Goal: Check status: Check status

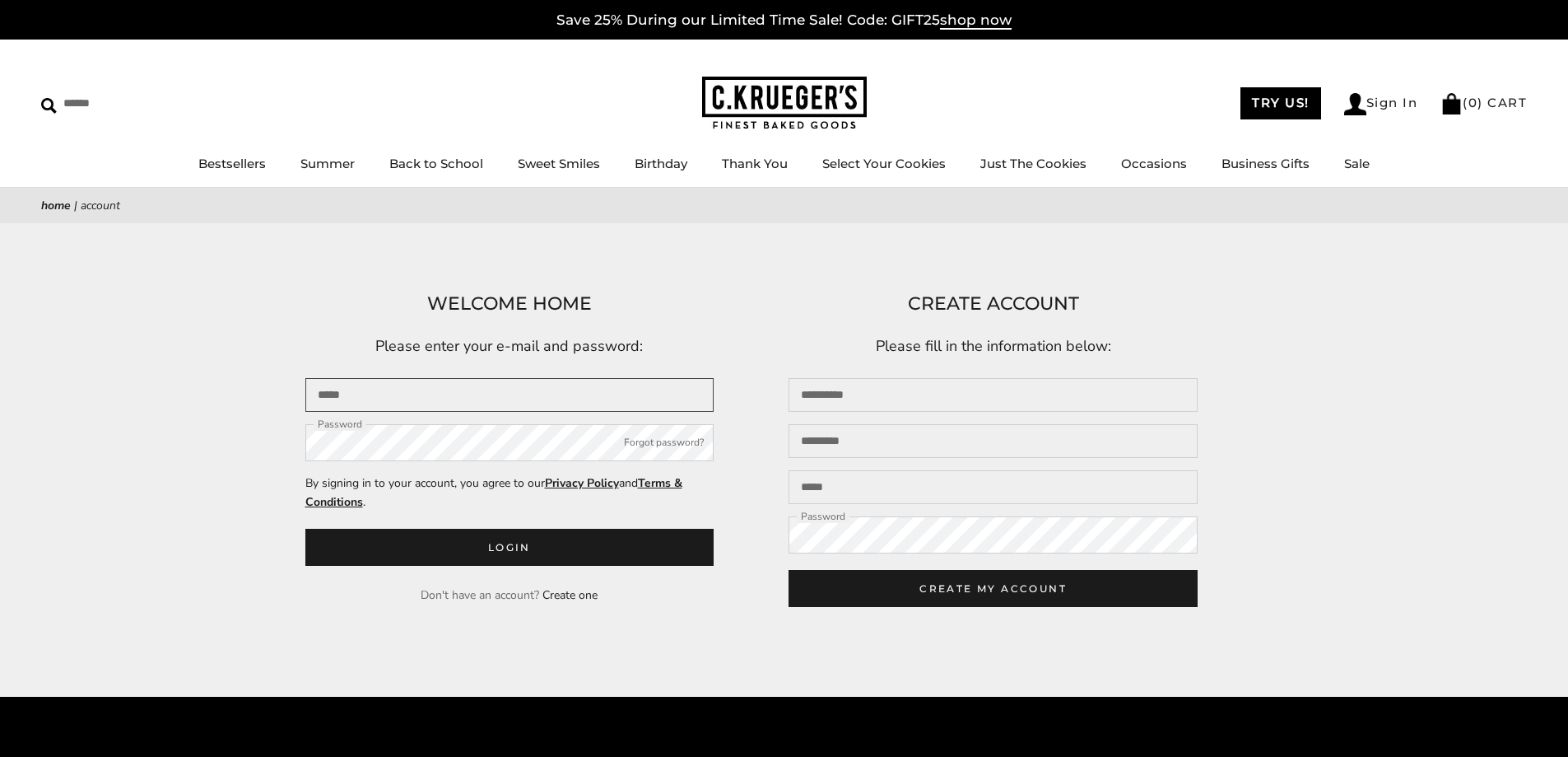
click at [444, 389] on input "Email" at bounding box center [510, 395] width 409 height 34
type input "**********"
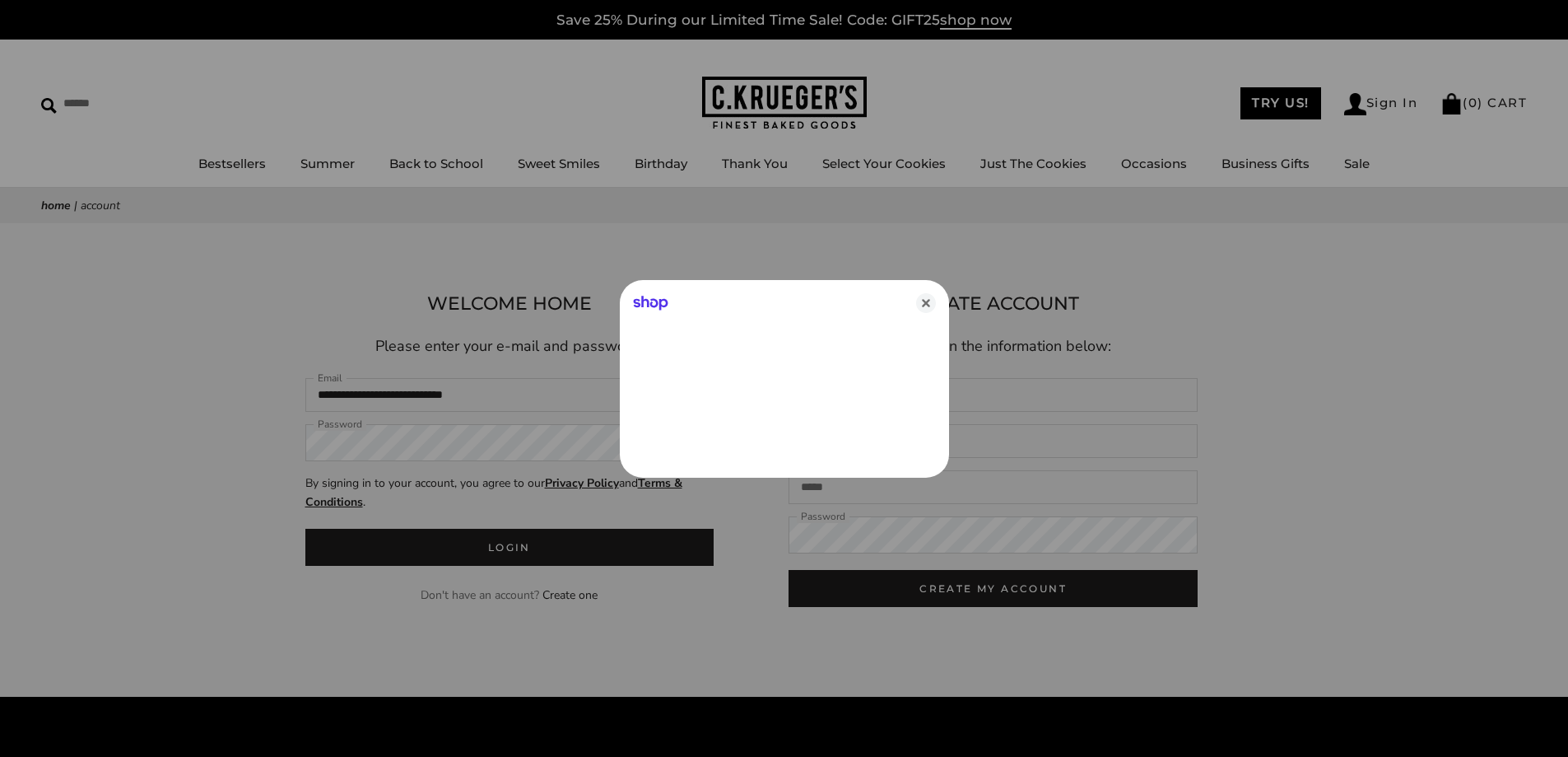
click at [378, 450] on div at bounding box center [784, 378] width 1568 height 757
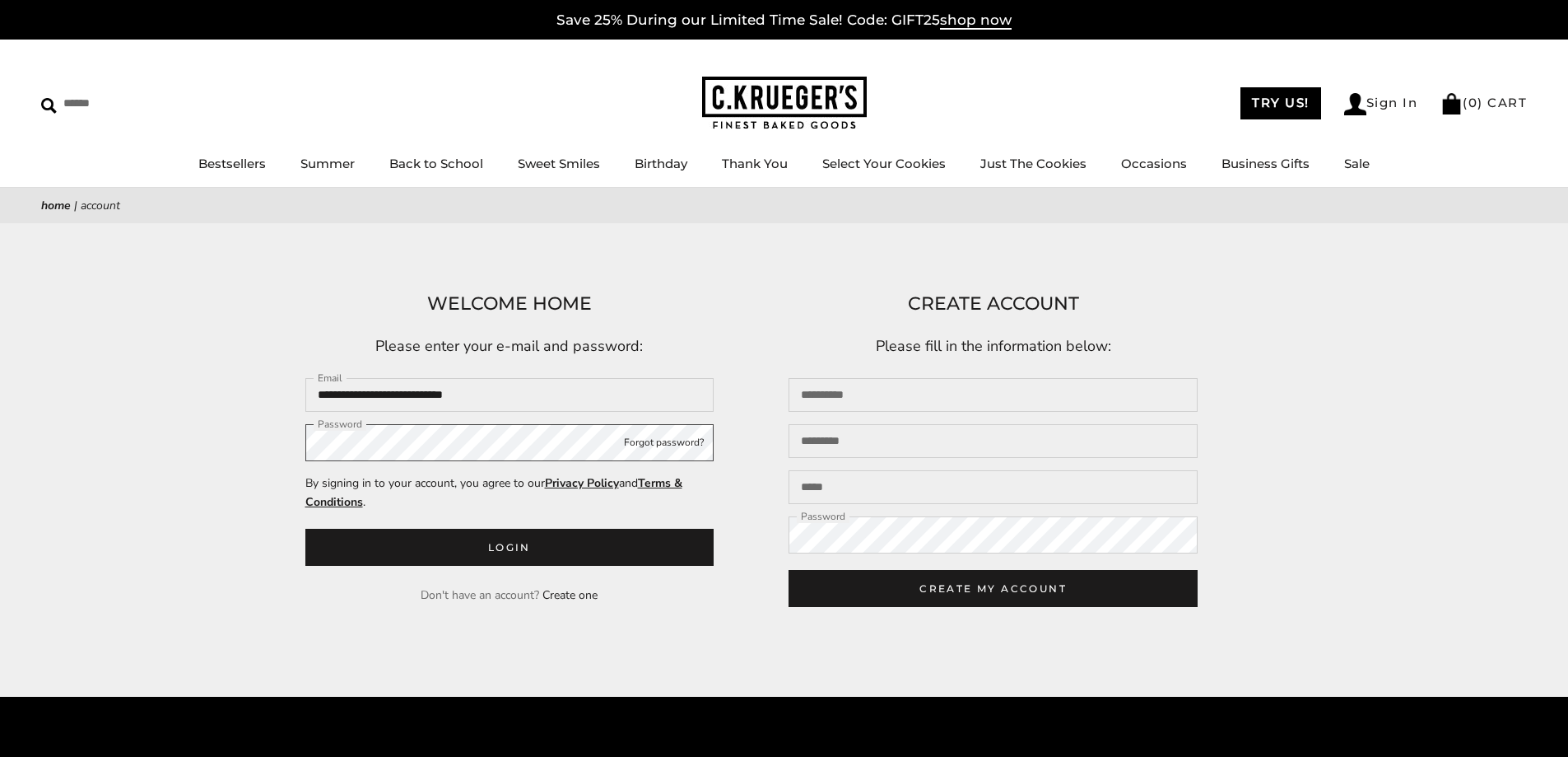
click at [306, 529] on button "Login" at bounding box center [510, 547] width 409 height 37
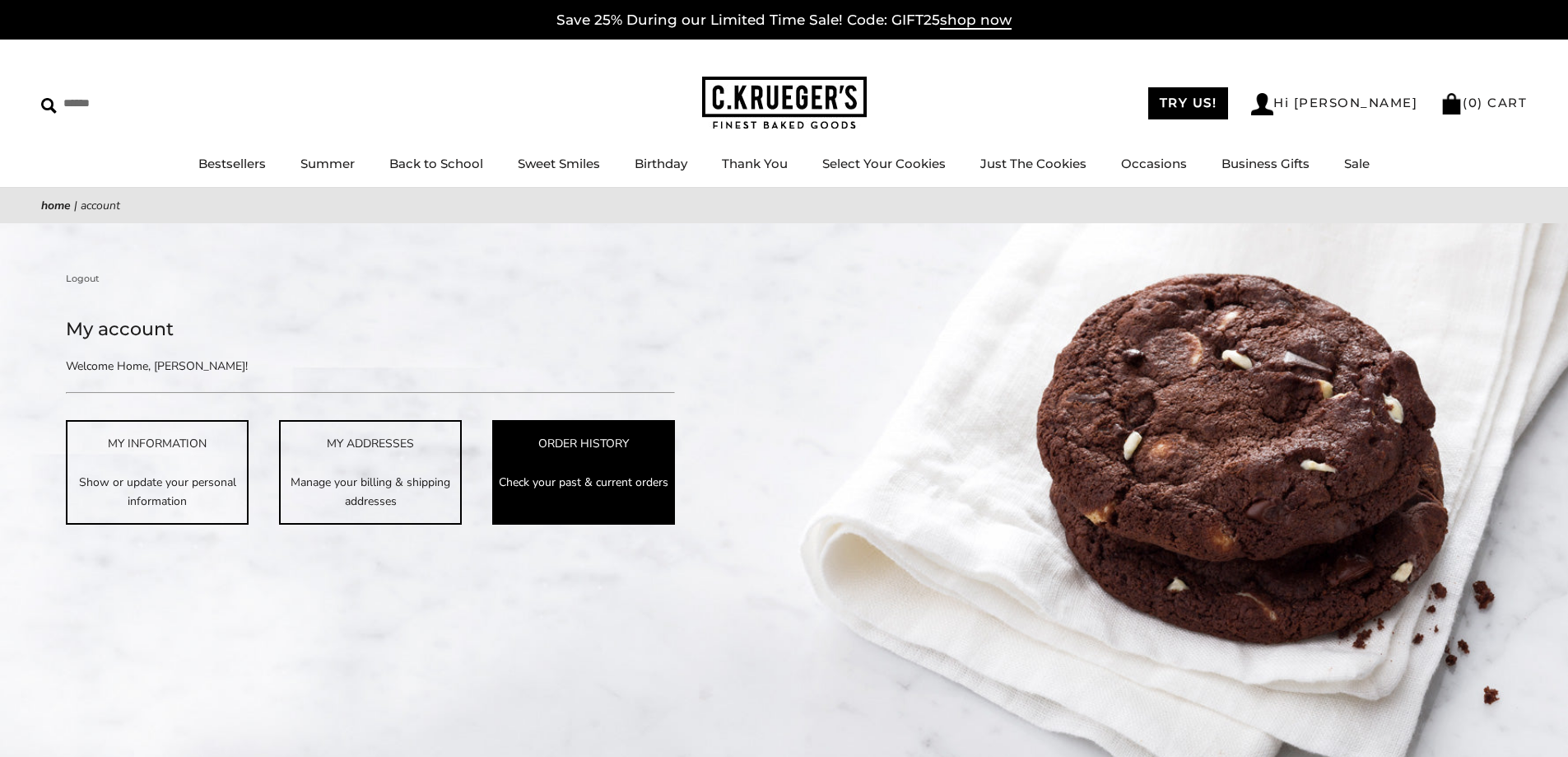
click at [571, 458] on link "ORDER HISTORY Check your past & current orders" at bounding box center [583, 472] width 183 height 103
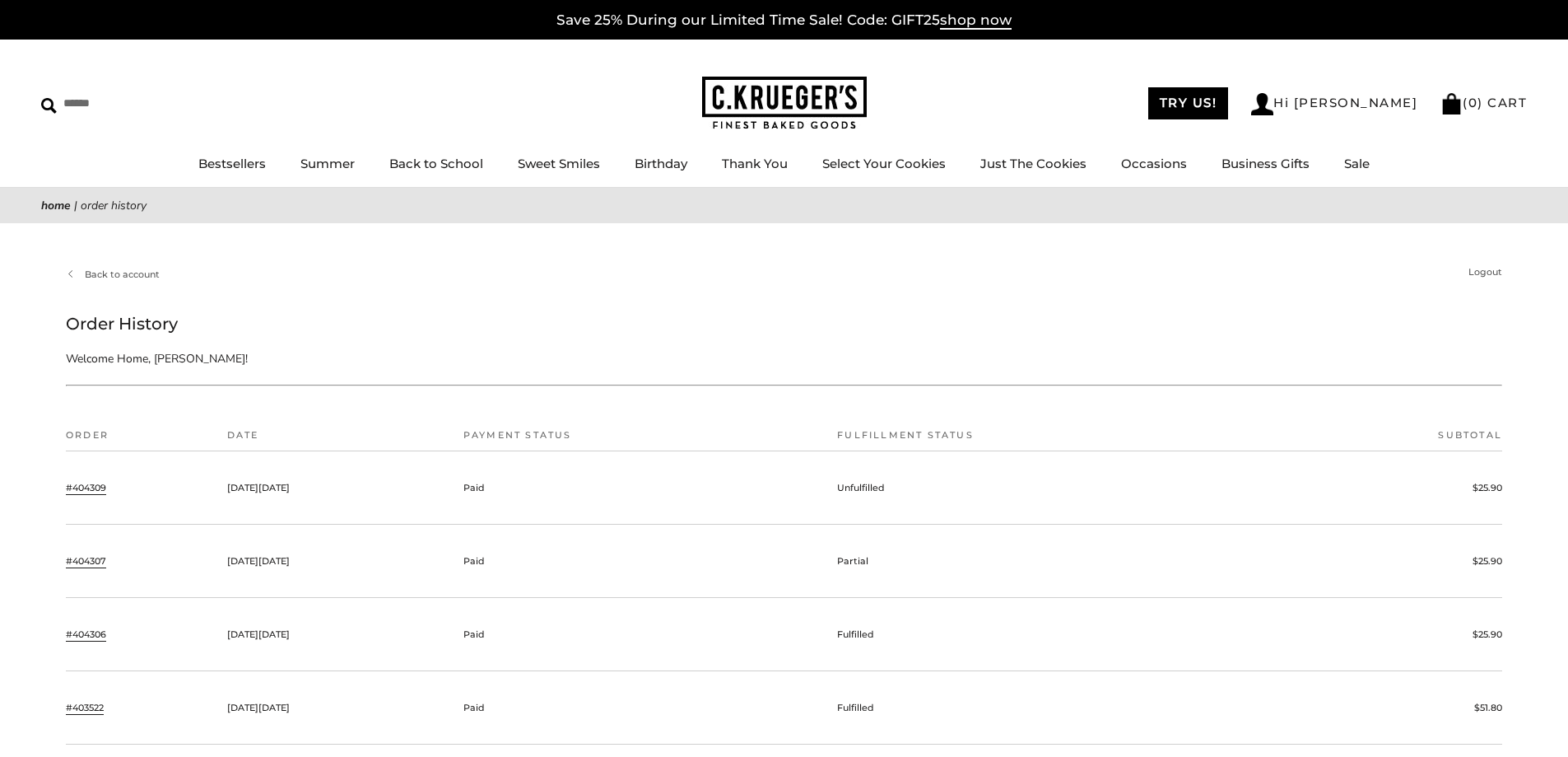
click at [81, 489] on link "#404309" at bounding box center [86, 488] width 40 height 15
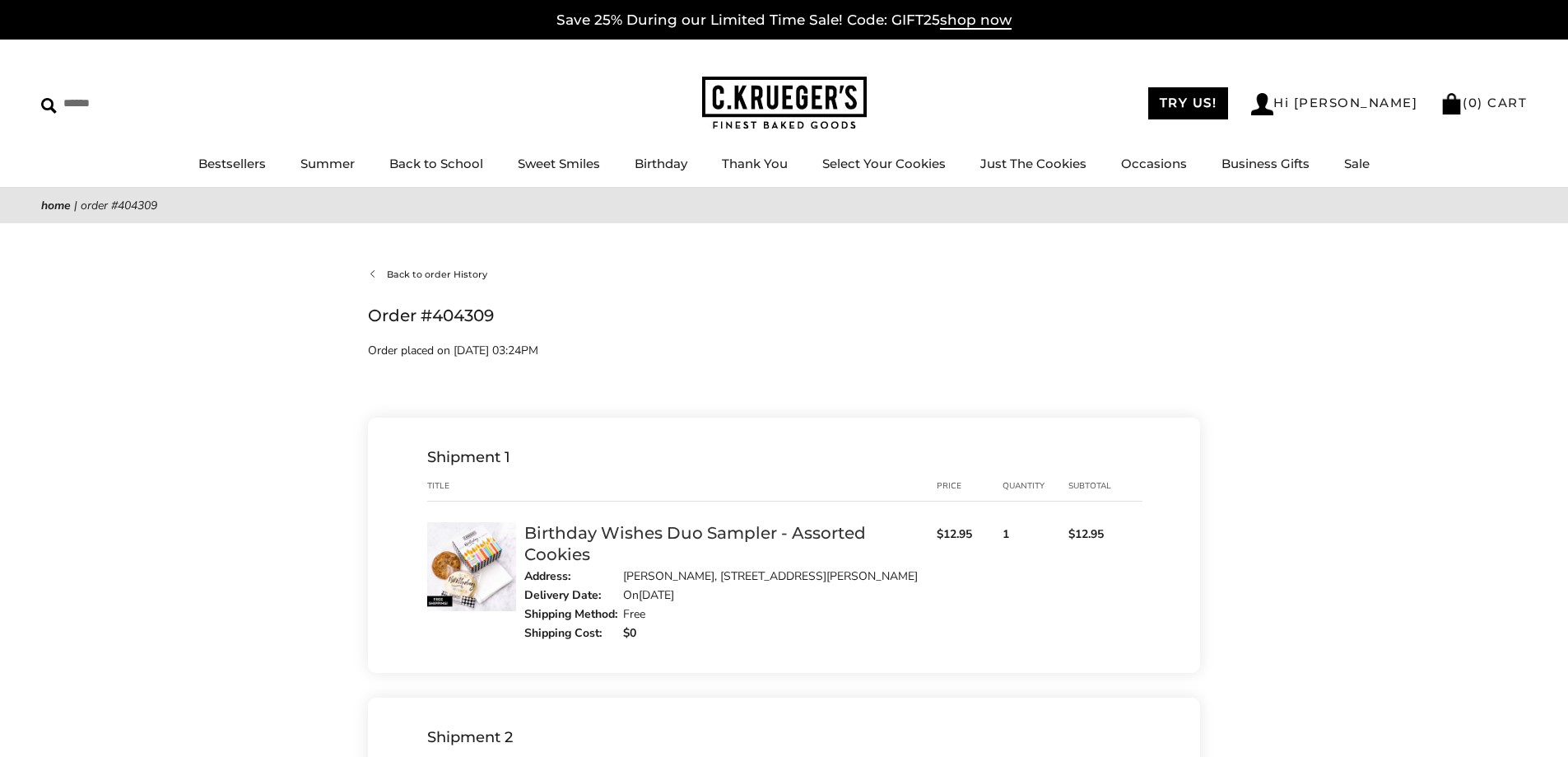
click at [443, 272] on link "Back to order History" at bounding box center [428, 274] width 119 height 15
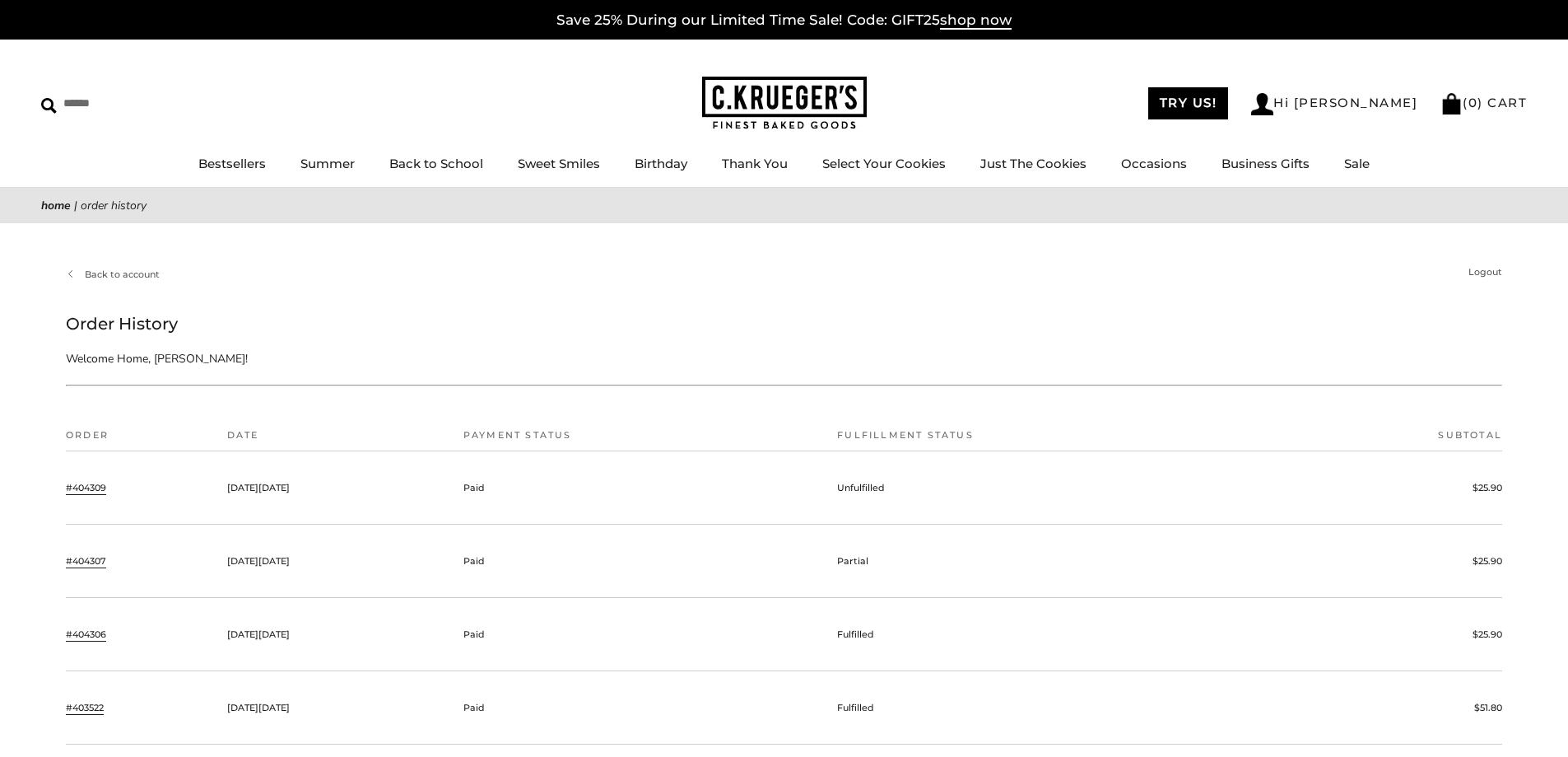
click at [81, 563] on link "#404307" at bounding box center [86, 561] width 40 height 15
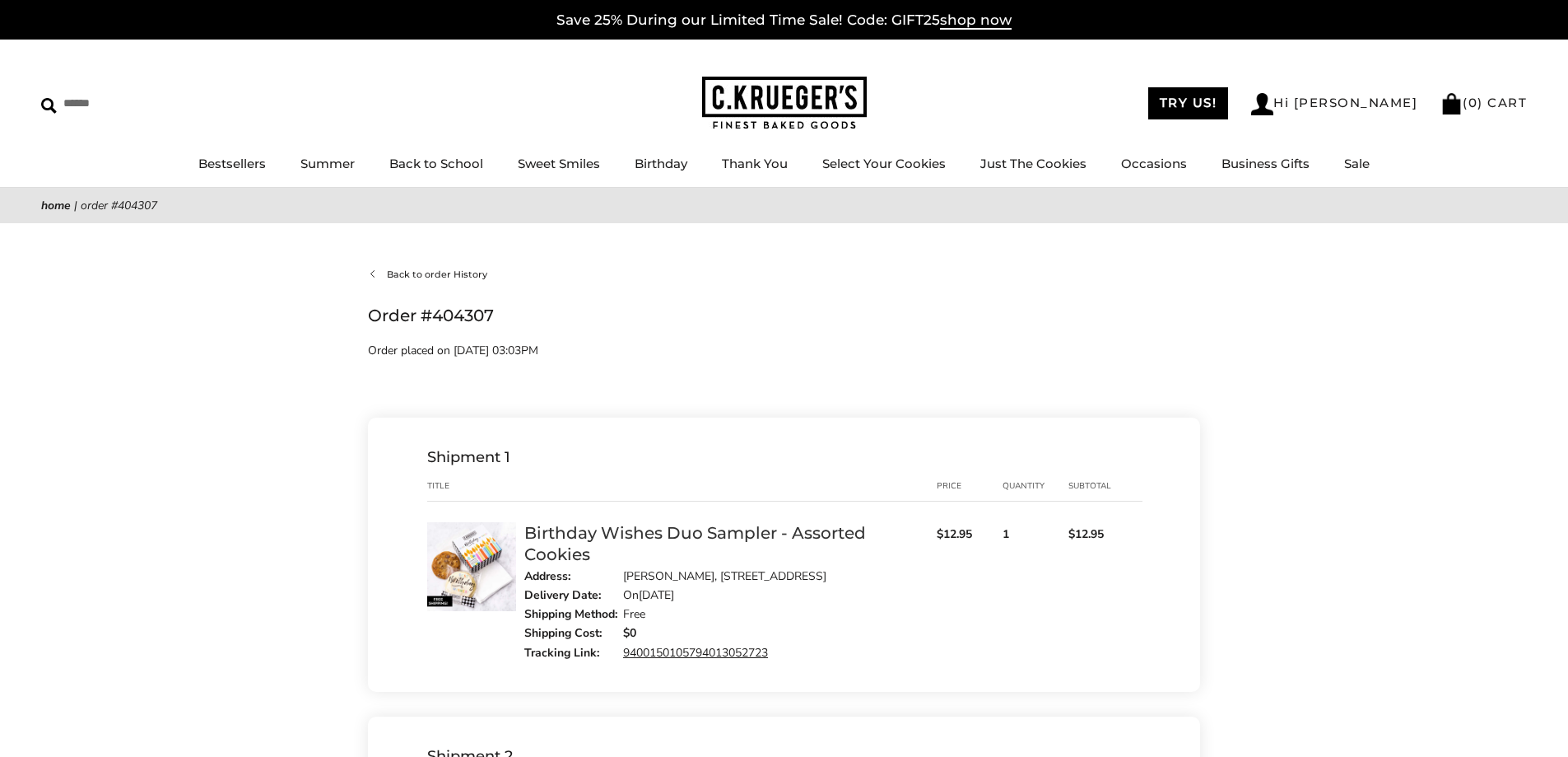
click at [413, 276] on link "Back to order History" at bounding box center [428, 274] width 119 height 15
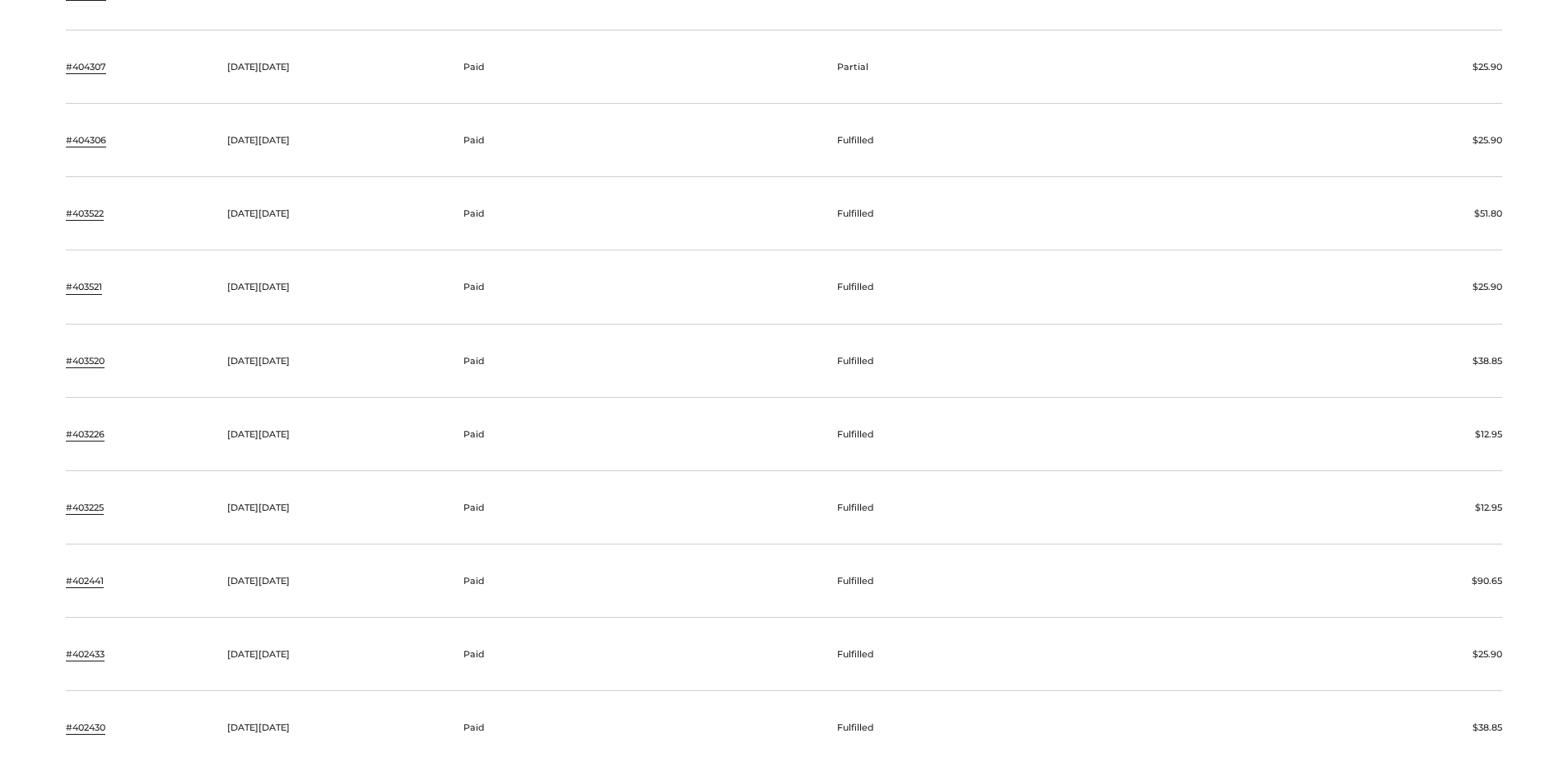
click at [97, 207] on link "#403522" at bounding box center [85, 213] width 38 height 15
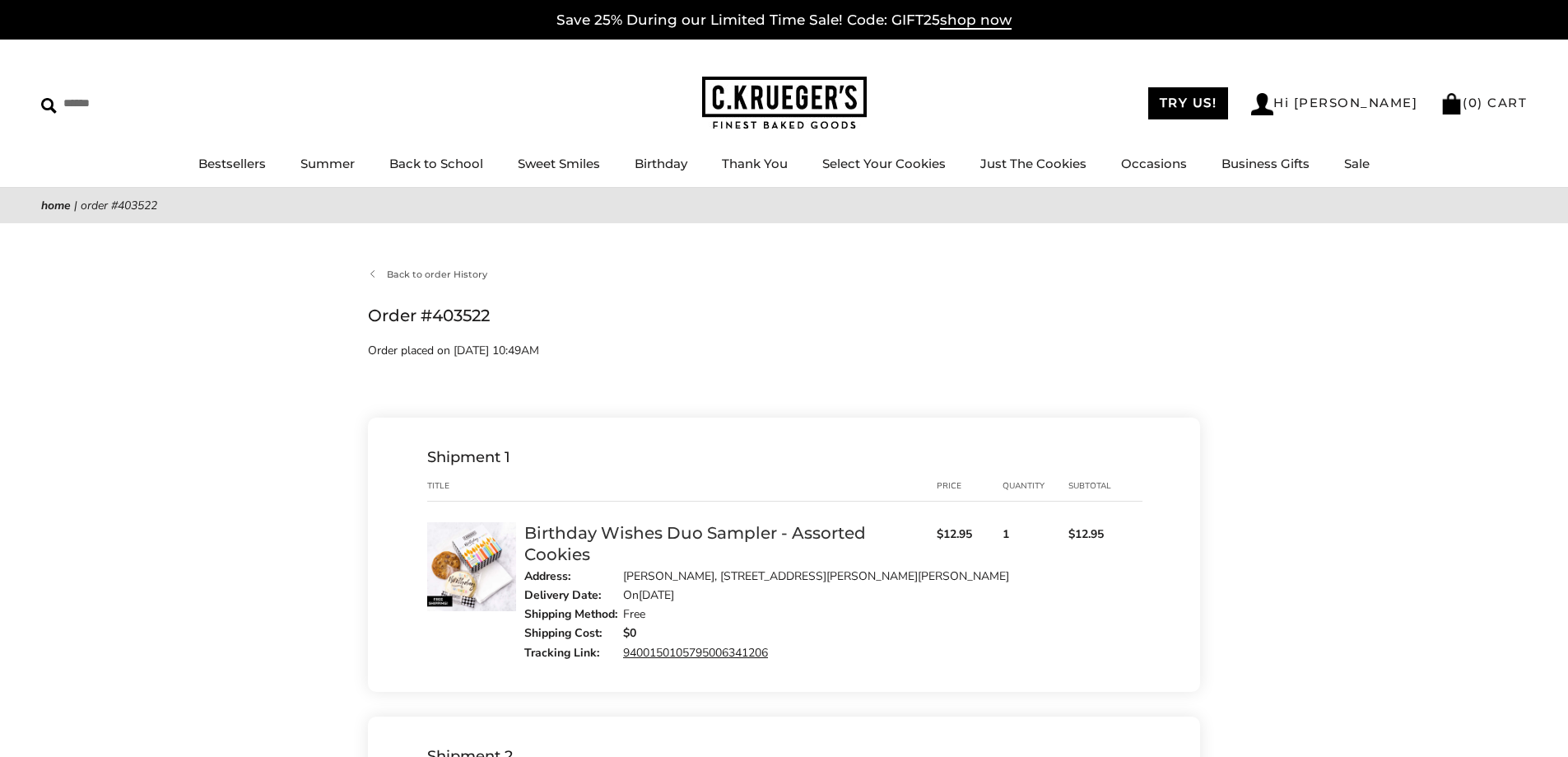
click at [682, 532] on link "Birthday Wishes Duo Sampler - Assorted Cookies" at bounding box center [695, 544] width 342 height 41
